Goal: Check status

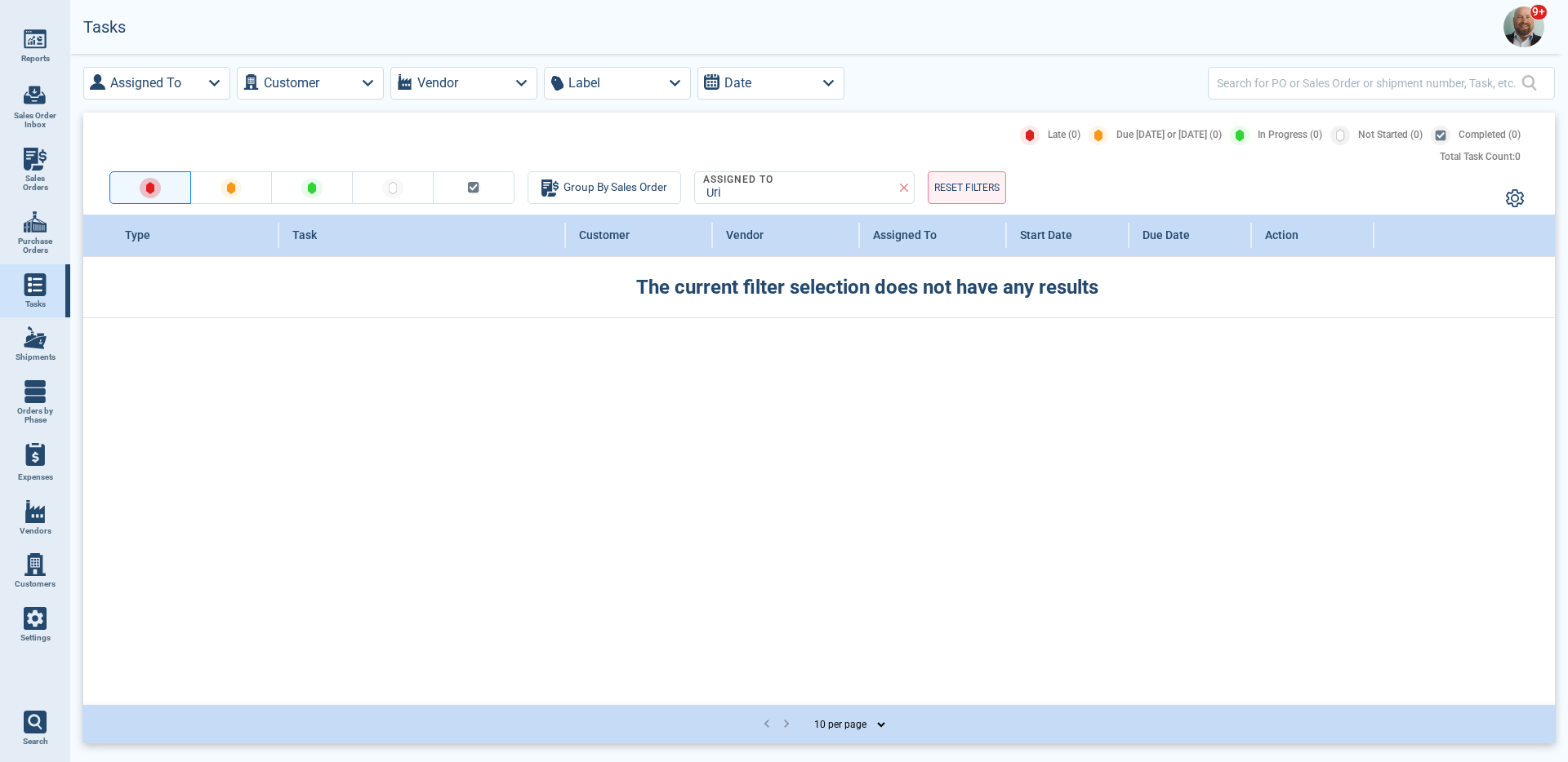
click at [41, 179] on span "Sales Orders" at bounding box center [35, 183] width 44 height 19
select select "50"
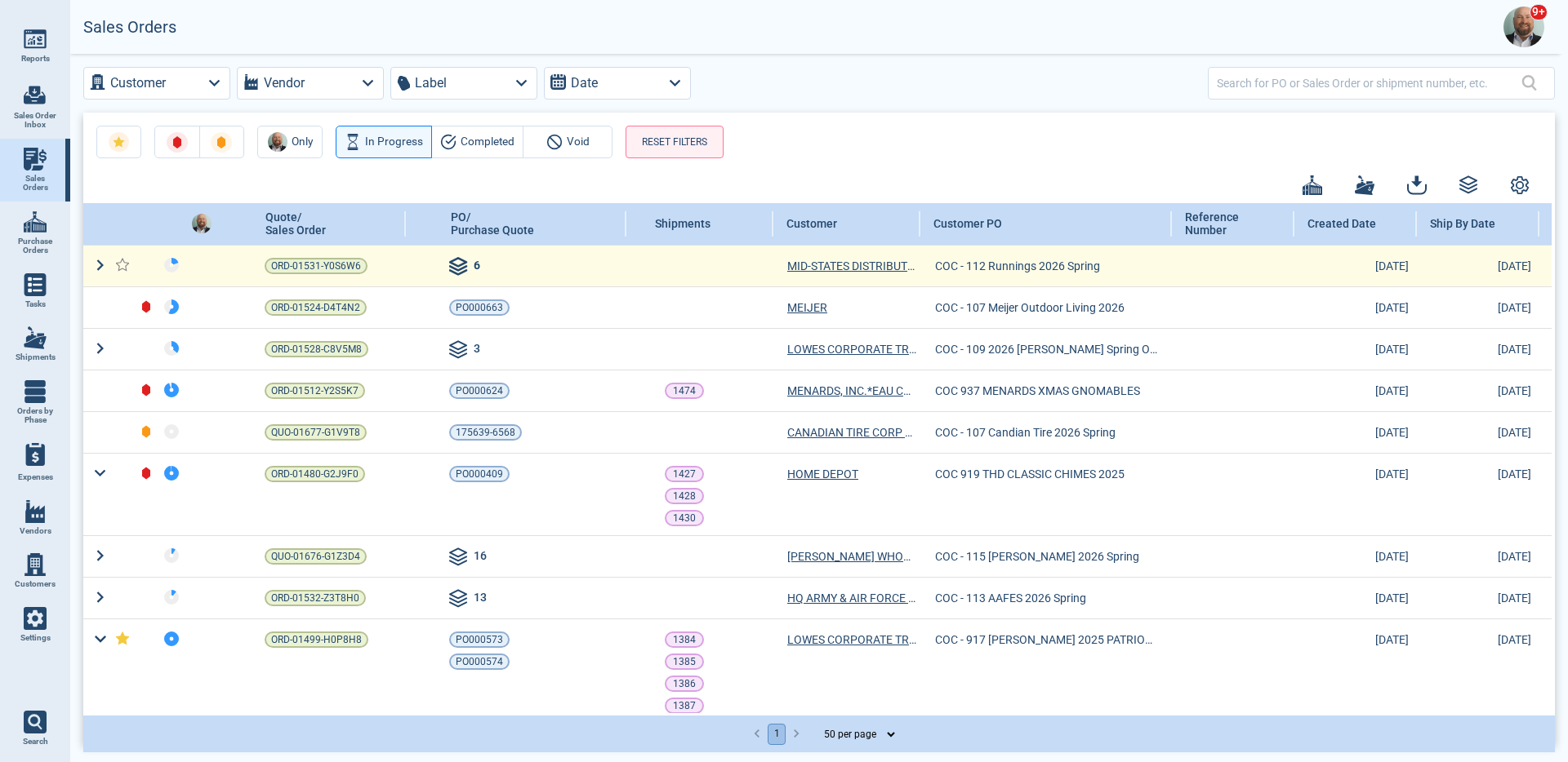
click at [454, 269] on icon at bounding box center [458, 267] width 20 height 20
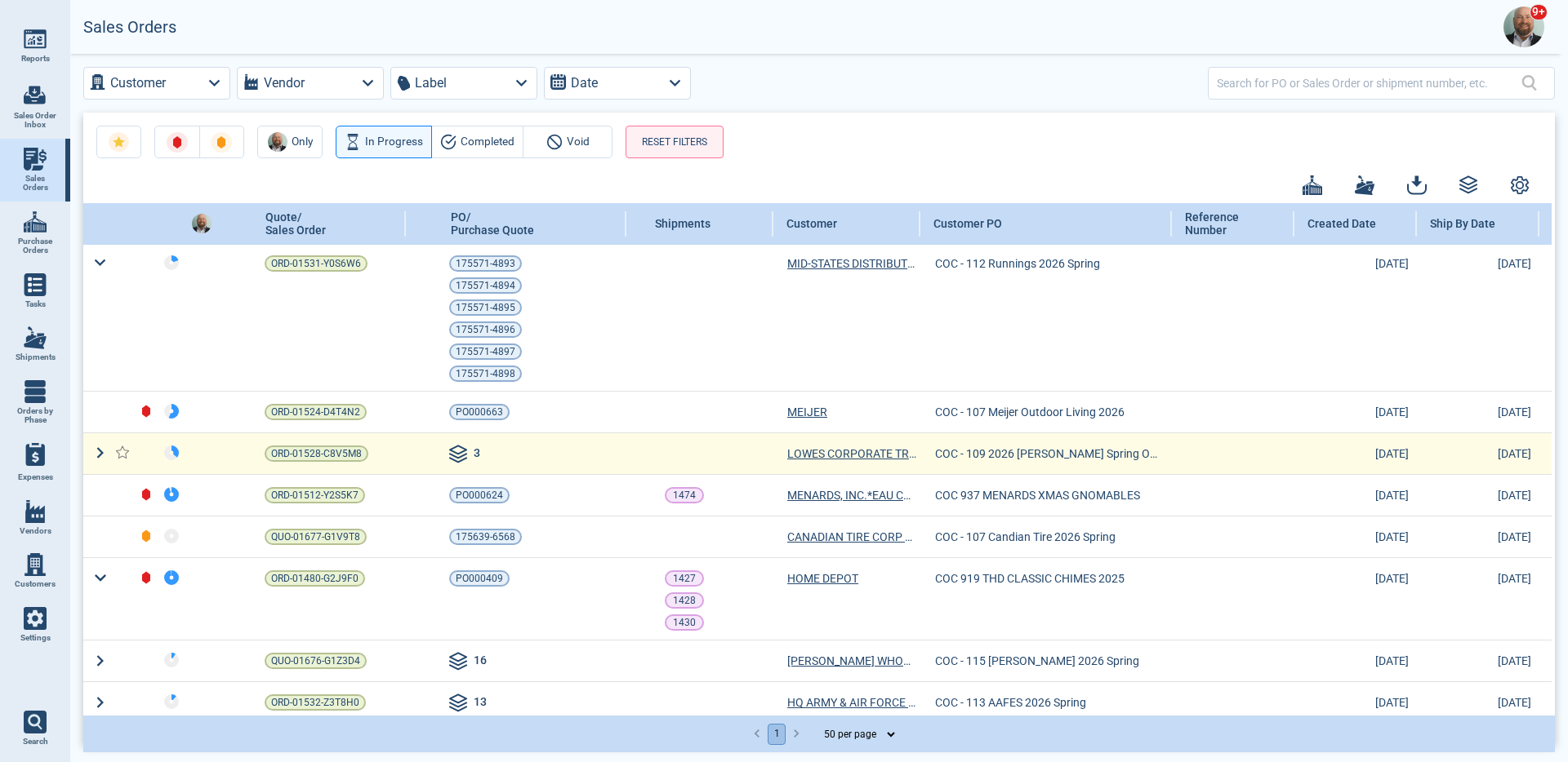
scroll to position [3, 0]
click at [457, 273] on icon at bounding box center [458, 264] width 20 height 20
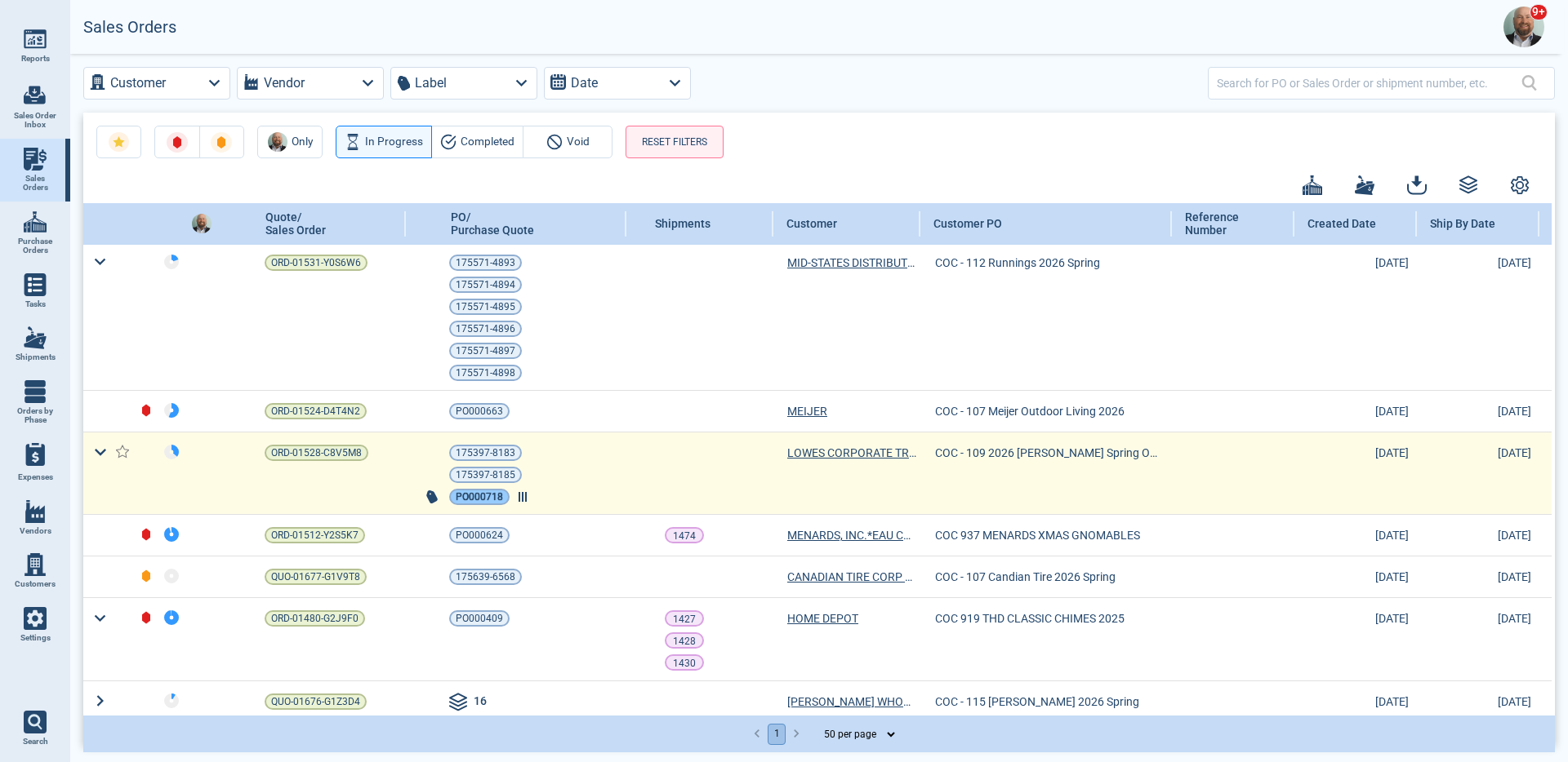
click at [495, 498] on span "PO000718" at bounding box center [479, 496] width 47 height 16
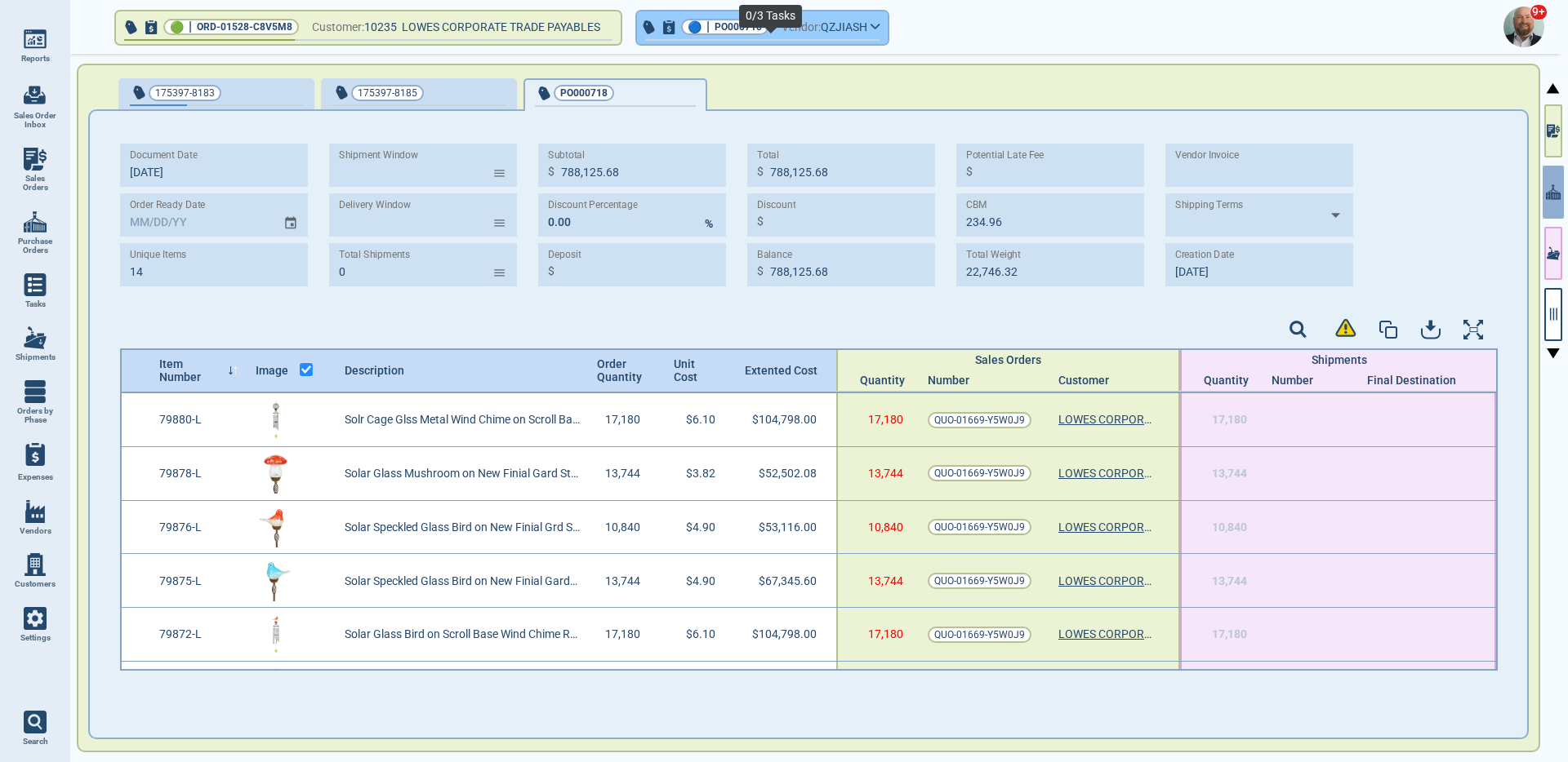
click at [882, 42] on span "button" at bounding box center [761, 42] width 251 height 7
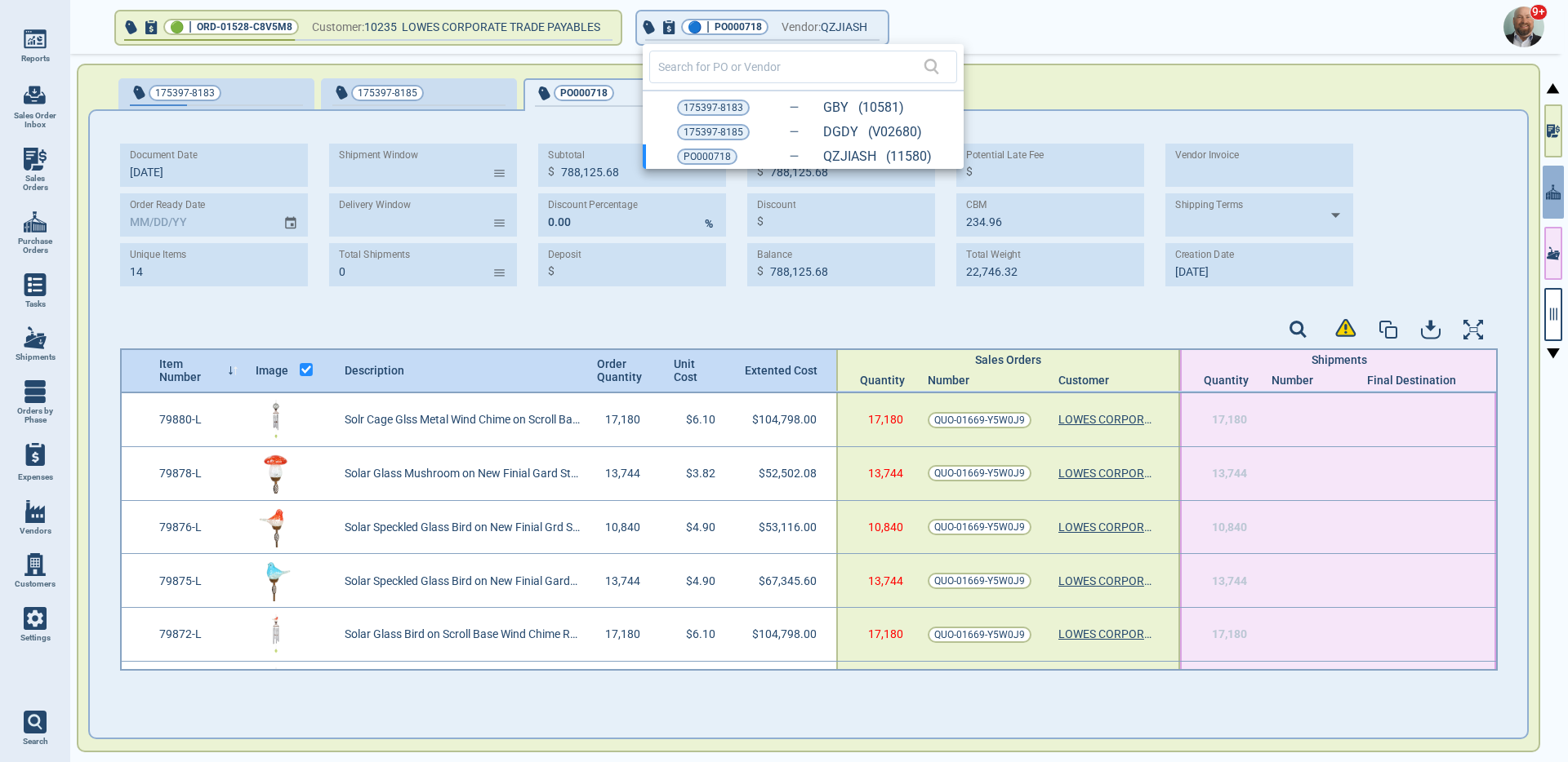
click at [1539, 330] on div at bounding box center [784, 381] width 1568 height 762
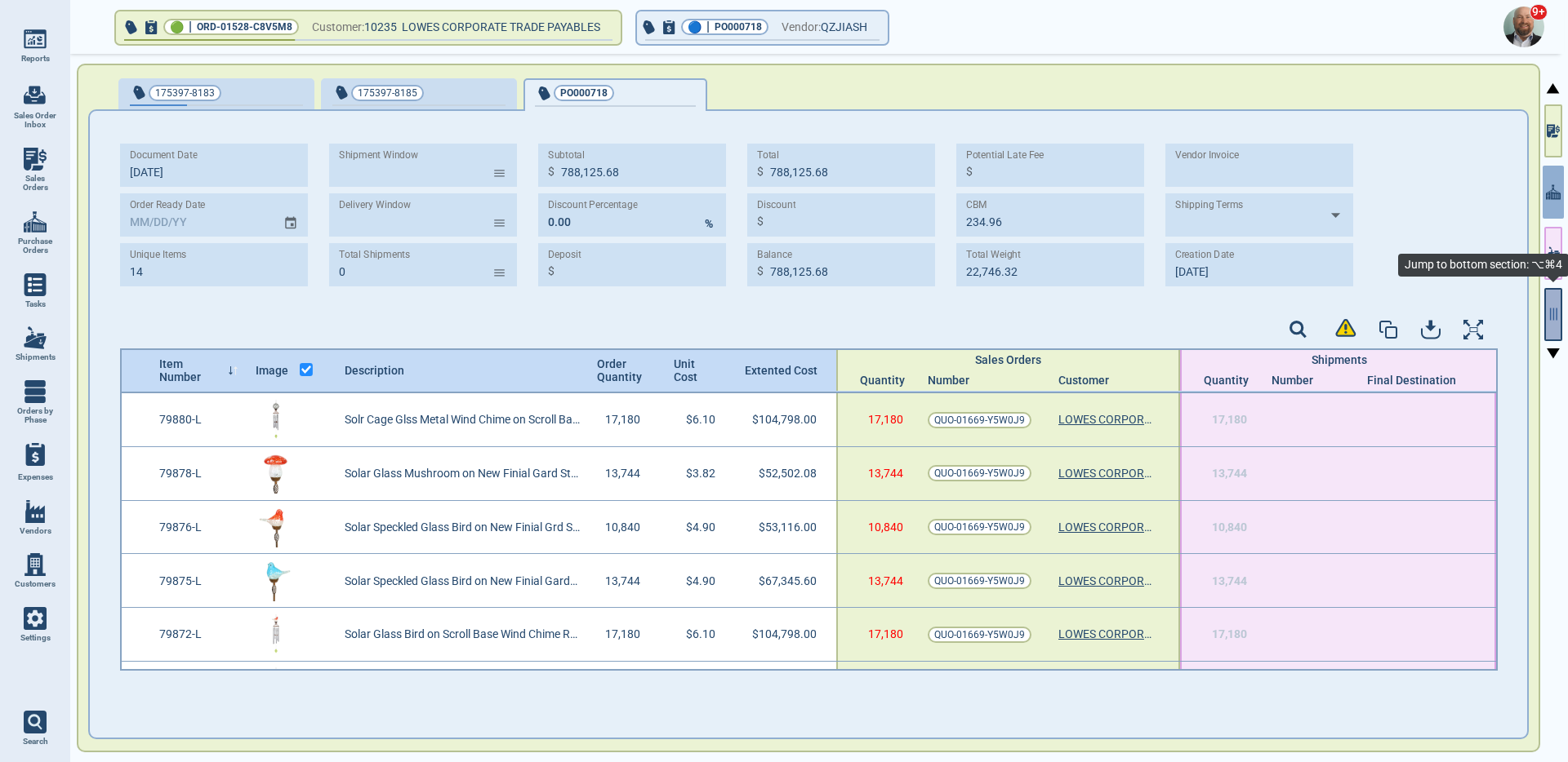
click at [1546, 328] on button "button" at bounding box center [1553, 314] width 18 height 53
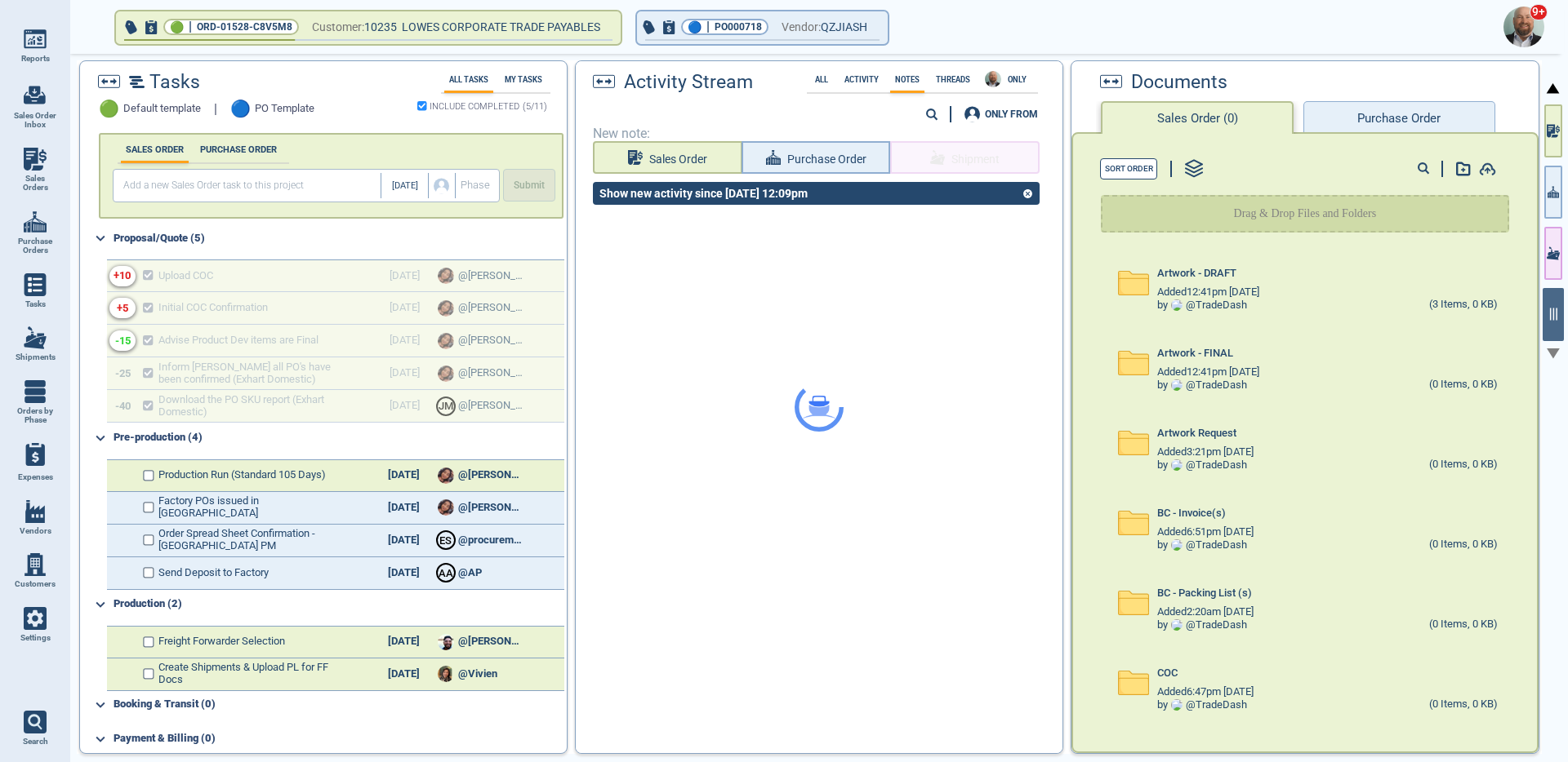
click at [863, 88] on div at bounding box center [819, 407] width 486 height 693
click at [866, 80] on div at bounding box center [819, 407] width 486 height 693
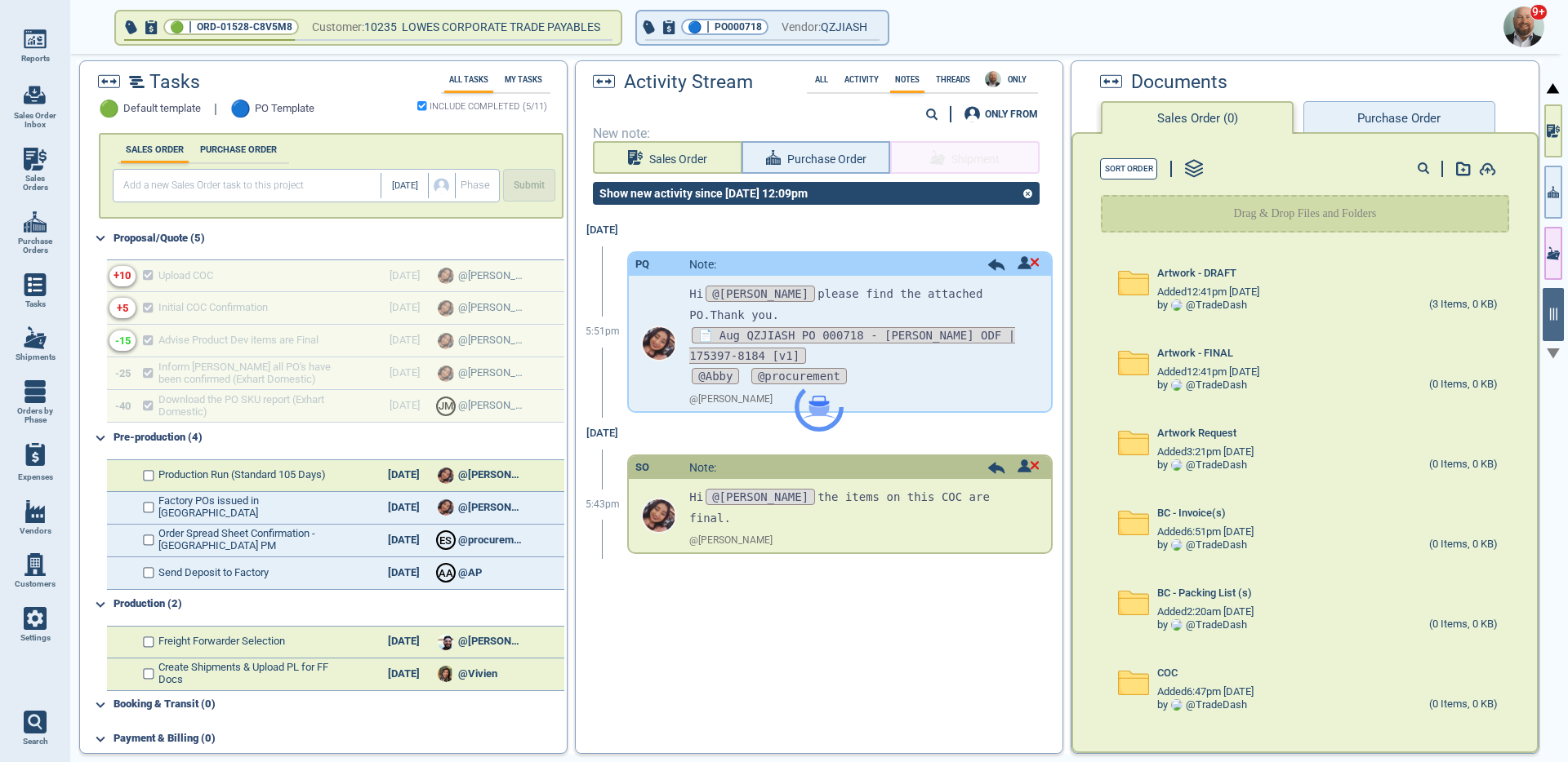
click at [866, 80] on div at bounding box center [819, 407] width 486 height 693
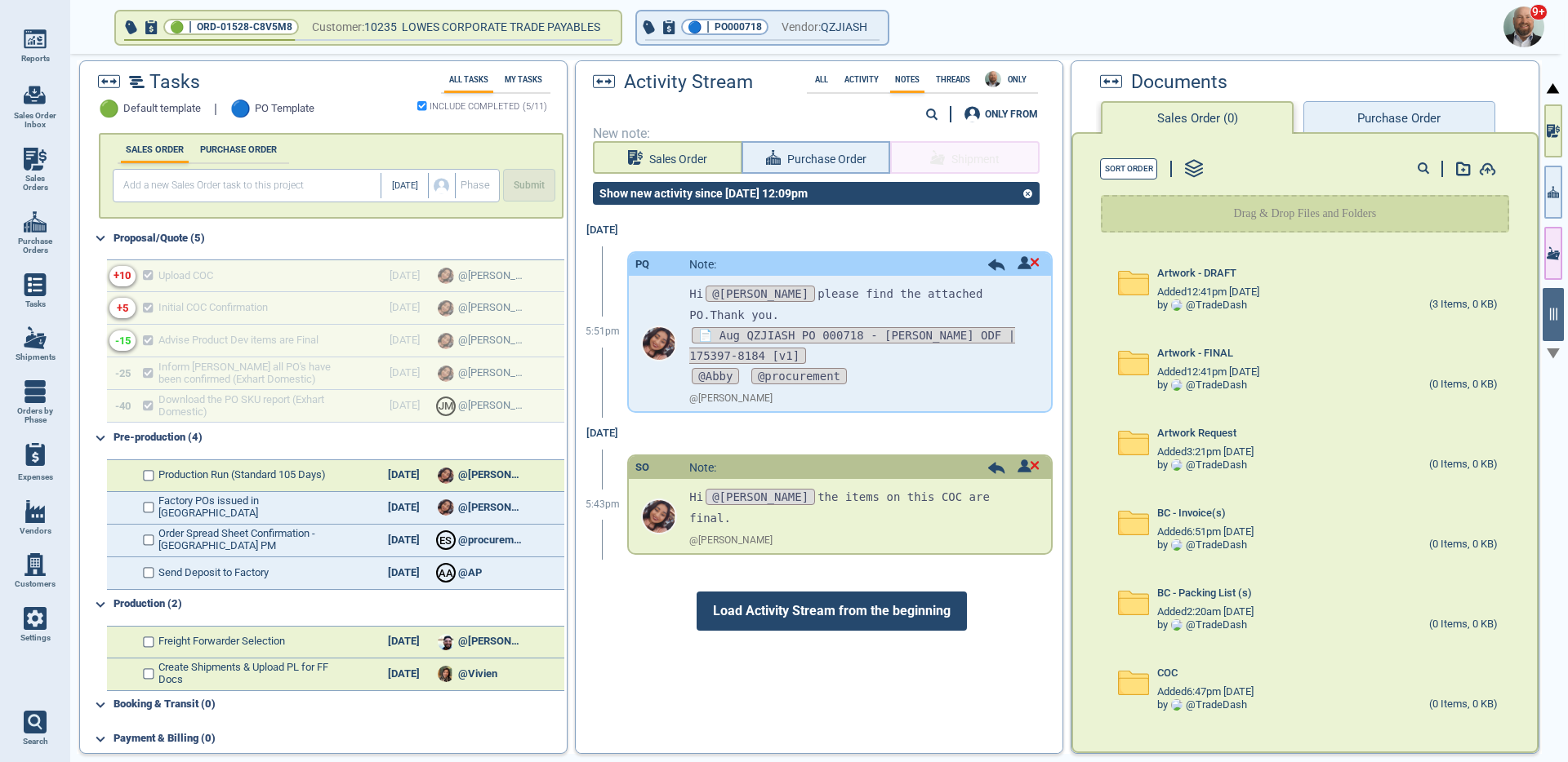
click at [866, 80] on label "Activity" at bounding box center [861, 80] width 44 height 9
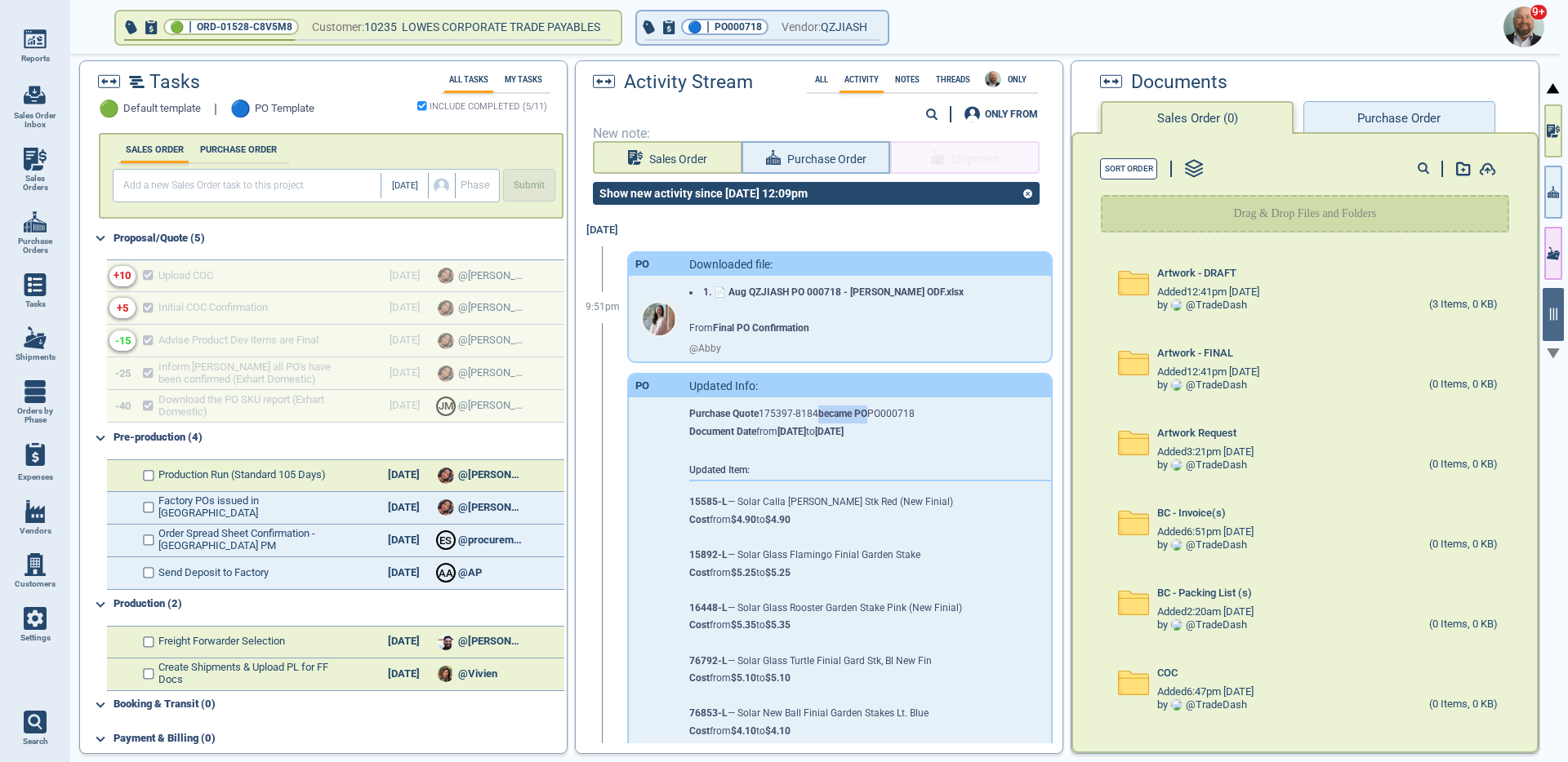
drag, startPoint x: 869, startPoint y: 414, endPoint x: 822, endPoint y: 413, distance: 47.0
click at [822, 413] on strong "became PO" at bounding box center [843, 414] width 49 height 11
